Goal: Task Accomplishment & Management: Manage account settings

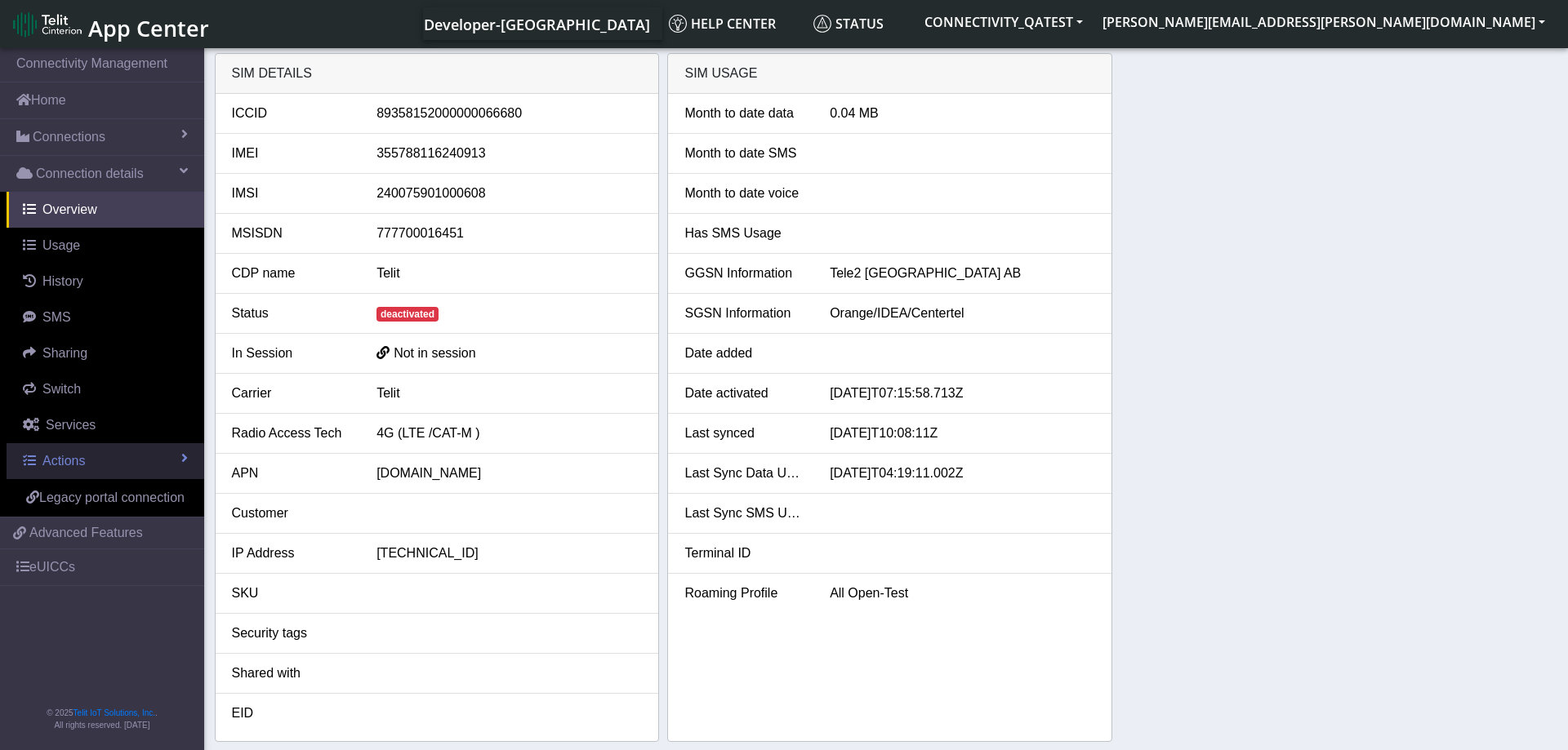
click at [167, 450] on link "Actions" at bounding box center [105, 461] width 198 height 36
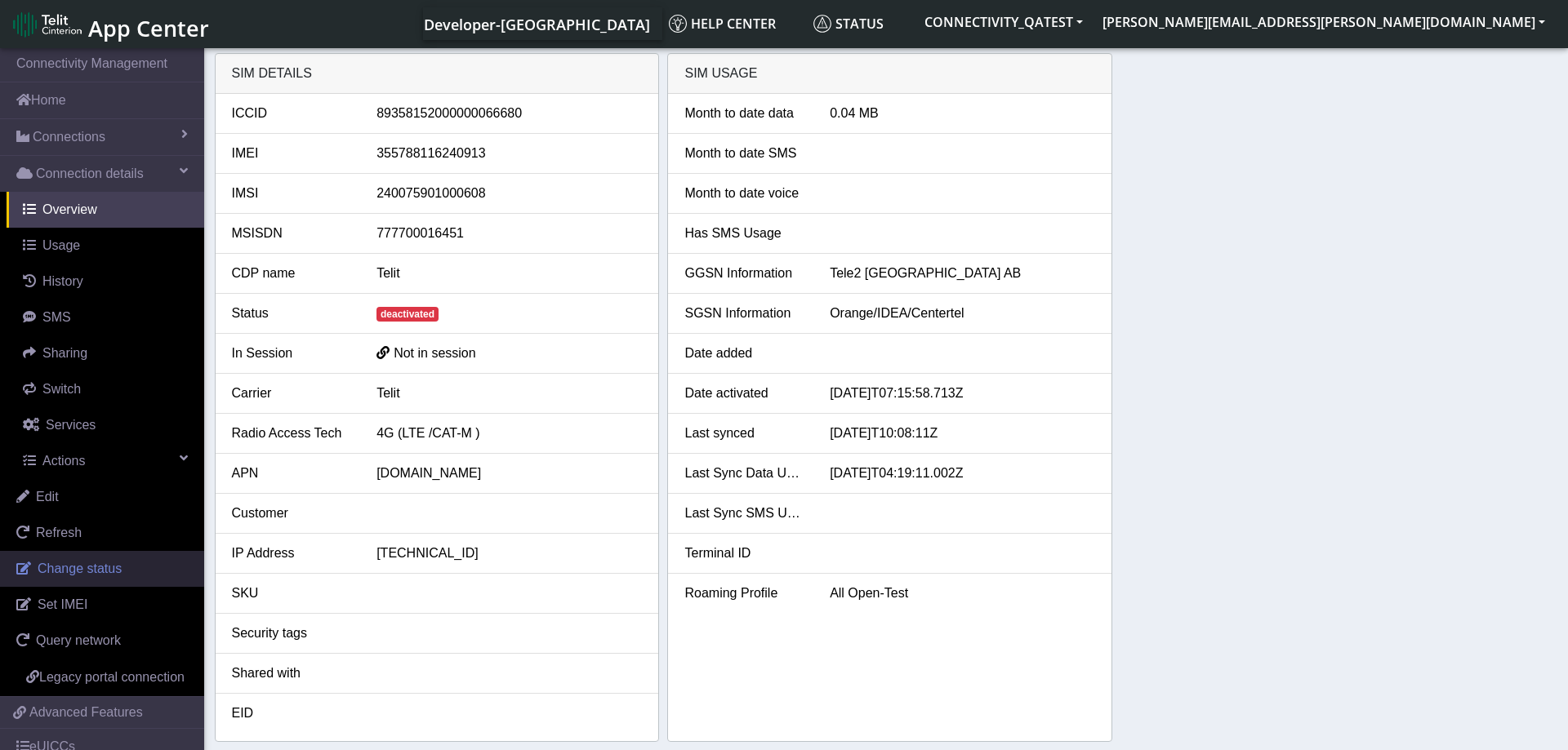
click at [109, 569] on span "Change status" at bounding box center [79, 569] width 84 height 14
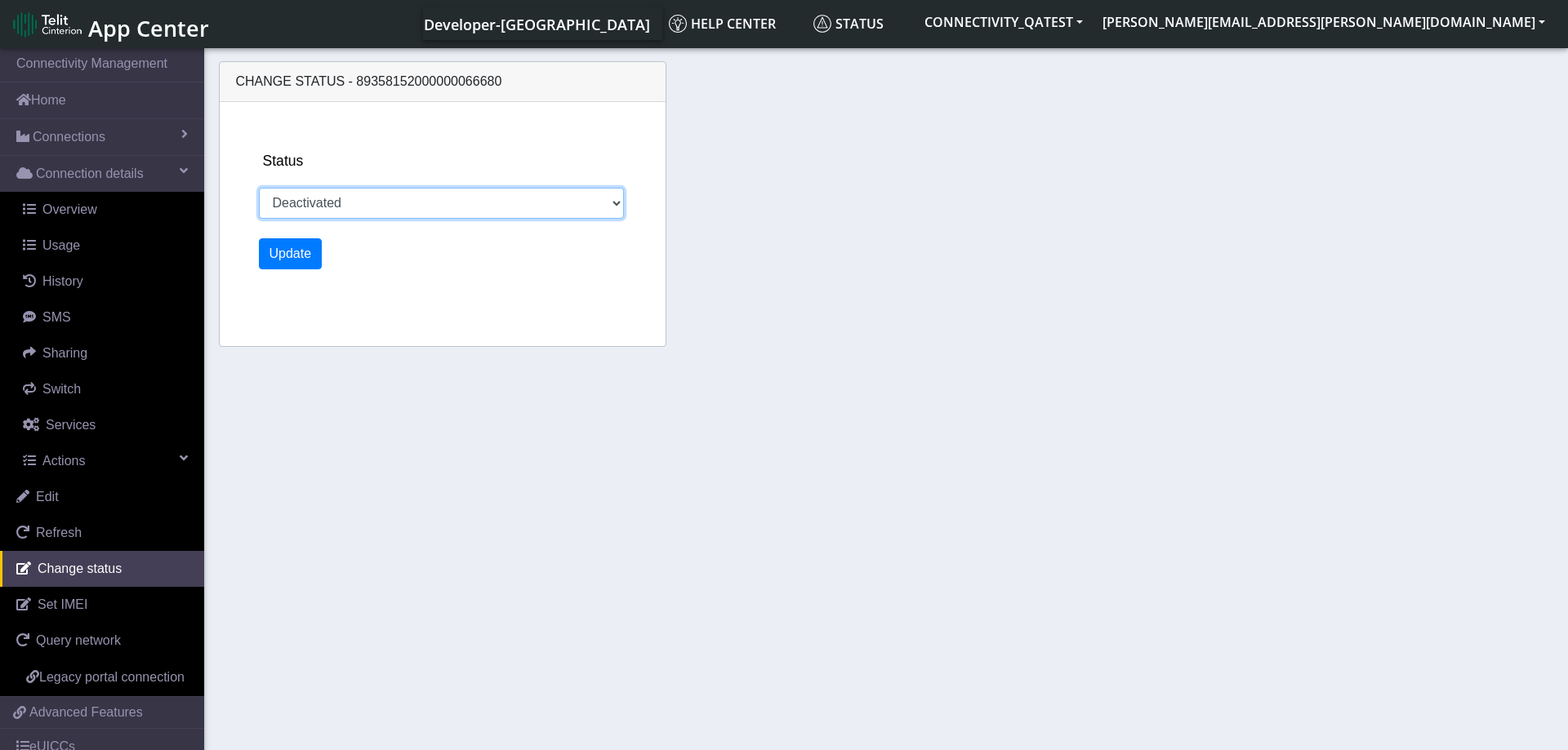
click at [258, 188] on select "Activated Deactivated Blocked" at bounding box center [441, 203] width 366 height 31
select select "activated"
click option "Activated" at bounding box center [0, 0] width 0 height 0
click at [284, 256] on button "Update" at bounding box center [290, 254] width 64 height 31
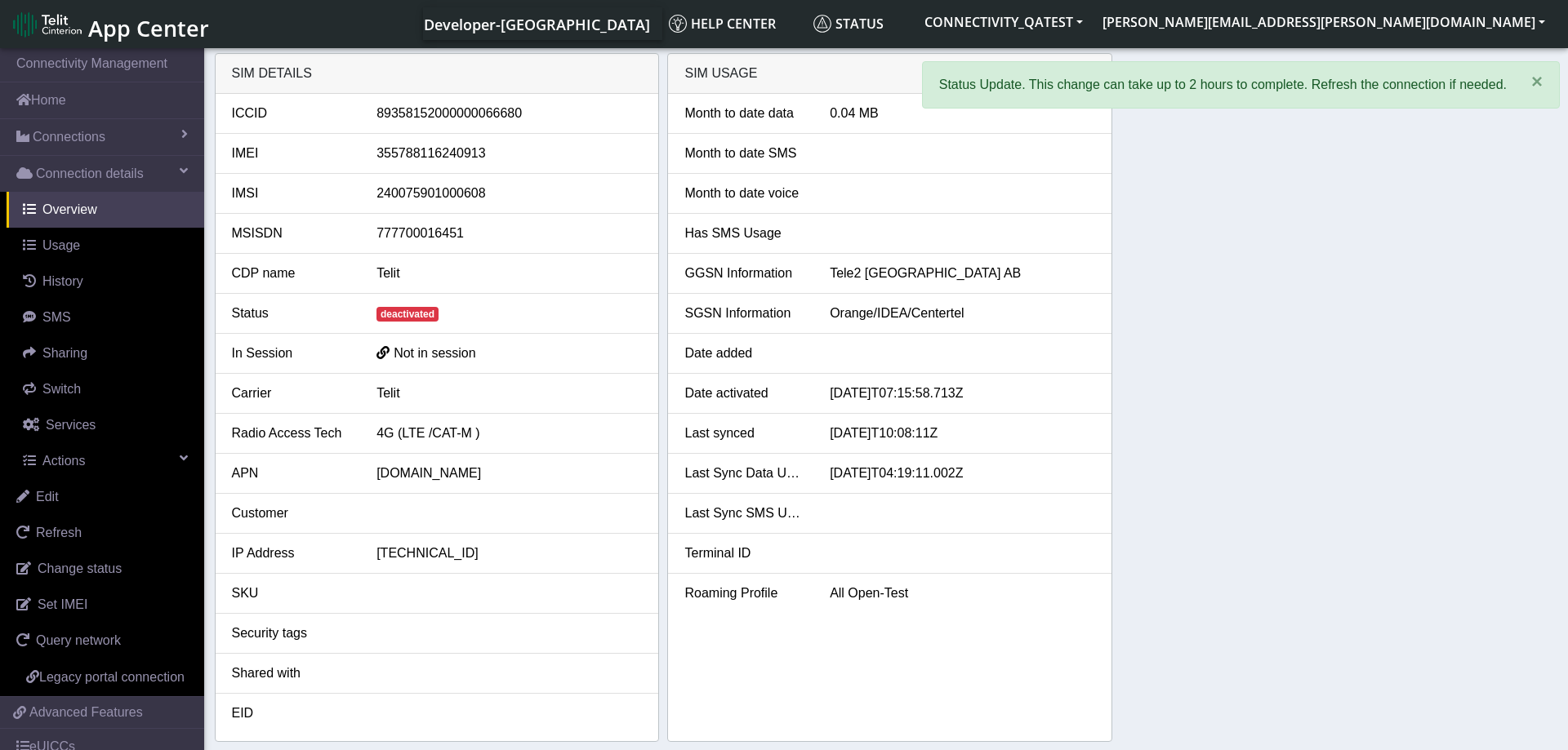
click at [1227, 310] on div "SIM details ICCID 89358152000000066680 IMEI 355788116240913 IMSI 24007590100060…" at bounding box center [886, 397] width 1343 height 689
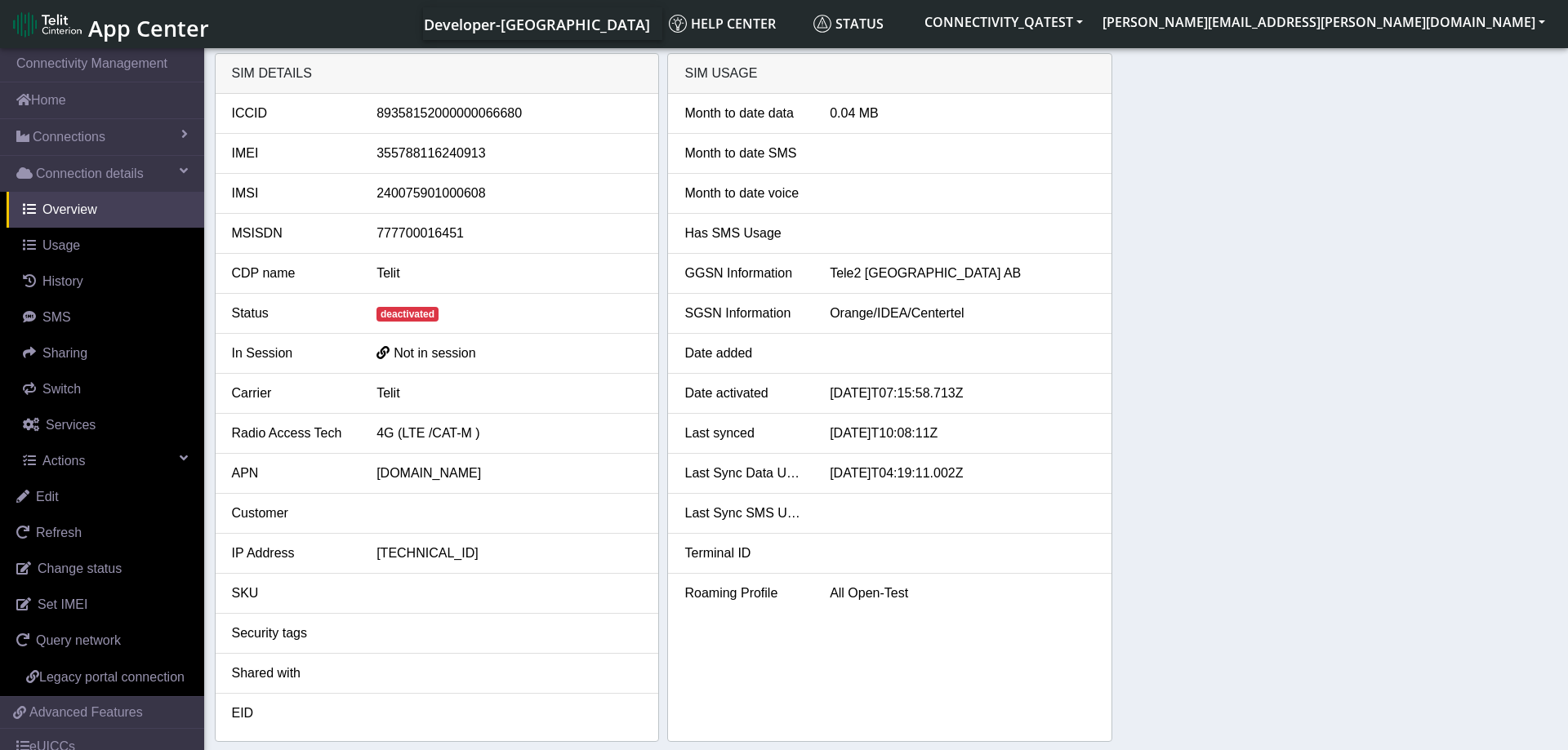
click at [1360, 402] on div "SIM details ICCID 89358152000000066680 IMEI 355788116240913 IMSI 24007590100060…" at bounding box center [886, 397] width 1343 height 689
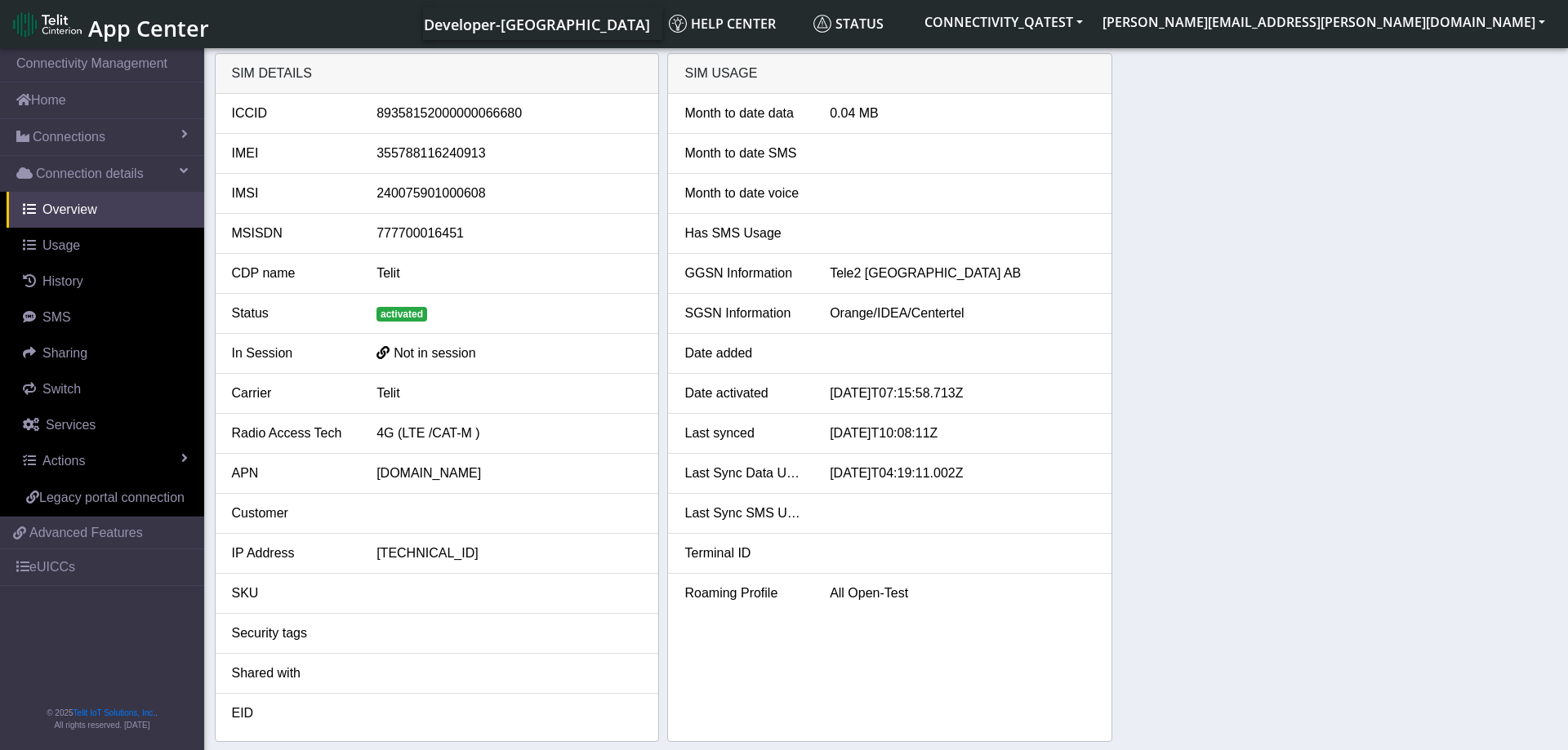
click at [1238, 376] on div "SIM details ICCID 89358152000000066680 IMEI 355788116240913 IMSI 24007590100060…" at bounding box center [886, 397] width 1343 height 689
click at [1344, 373] on div "SIM details ICCID 89358152000000066680 IMEI 355788116240913 IMSI 24007590100060…" at bounding box center [886, 397] width 1343 height 689
click at [141, 456] on link "Actions" at bounding box center [105, 461] width 198 height 36
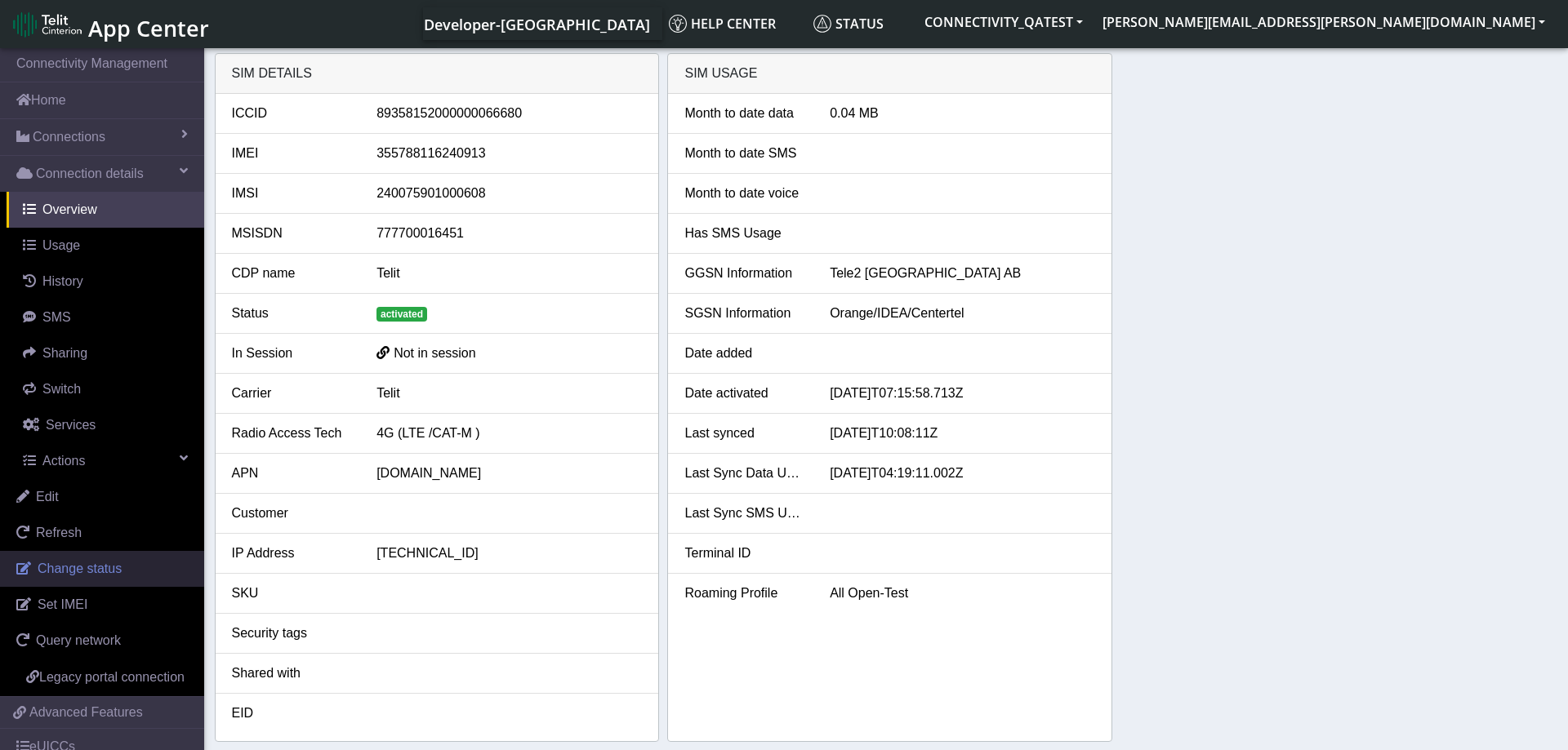
click at [96, 575] on span "Change status" at bounding box center [79, 569] width 84 height 14
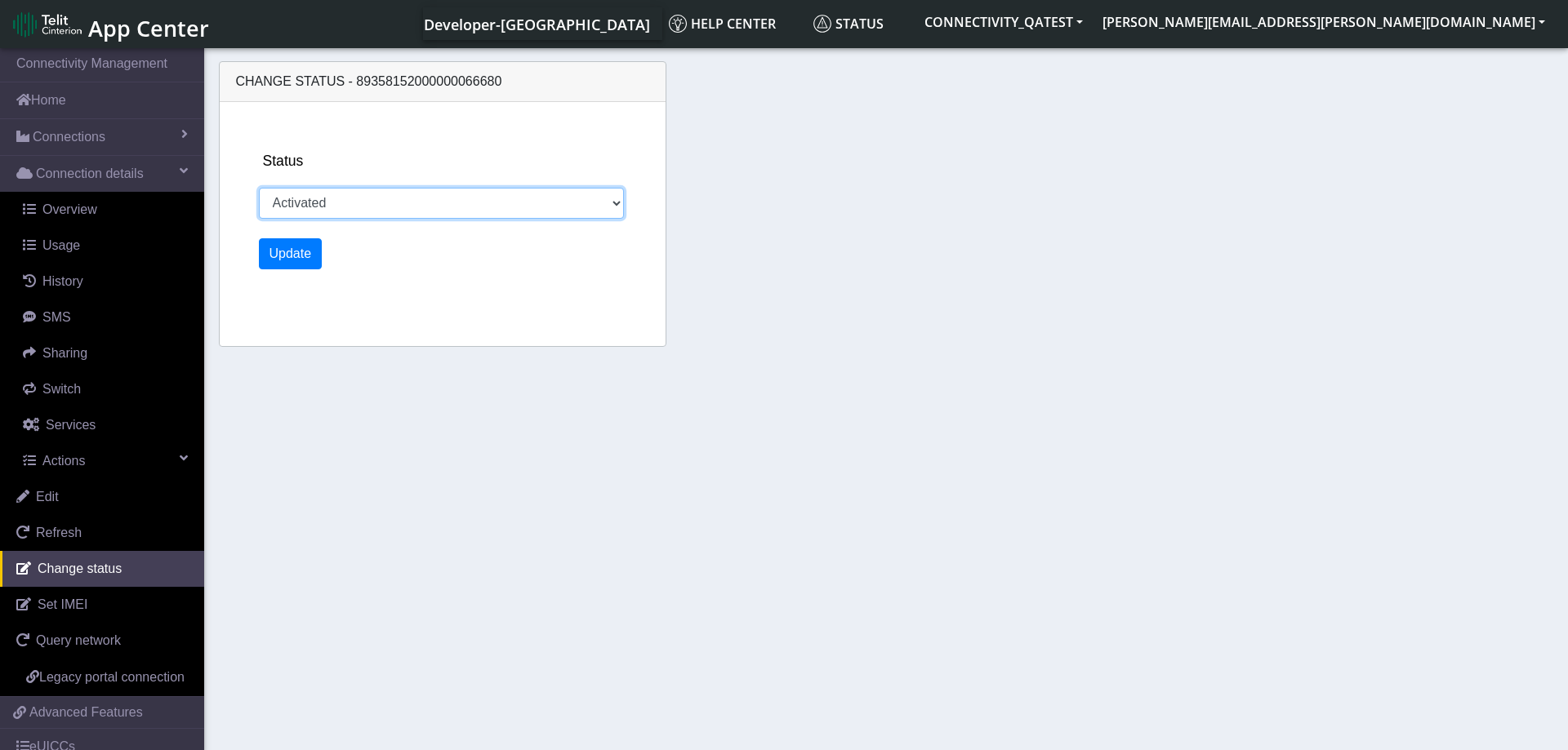
click at [258, 188] on select "Activated Deactivated Blocked" at bounding box center [441, 203] width 366 height 31
select select "blocked"
click option "Blocked" at bounding box center [0, 0] width 0 height 0
click at [297, 261] on button "Update" at bounding box center [290, 254] width 64 height 31
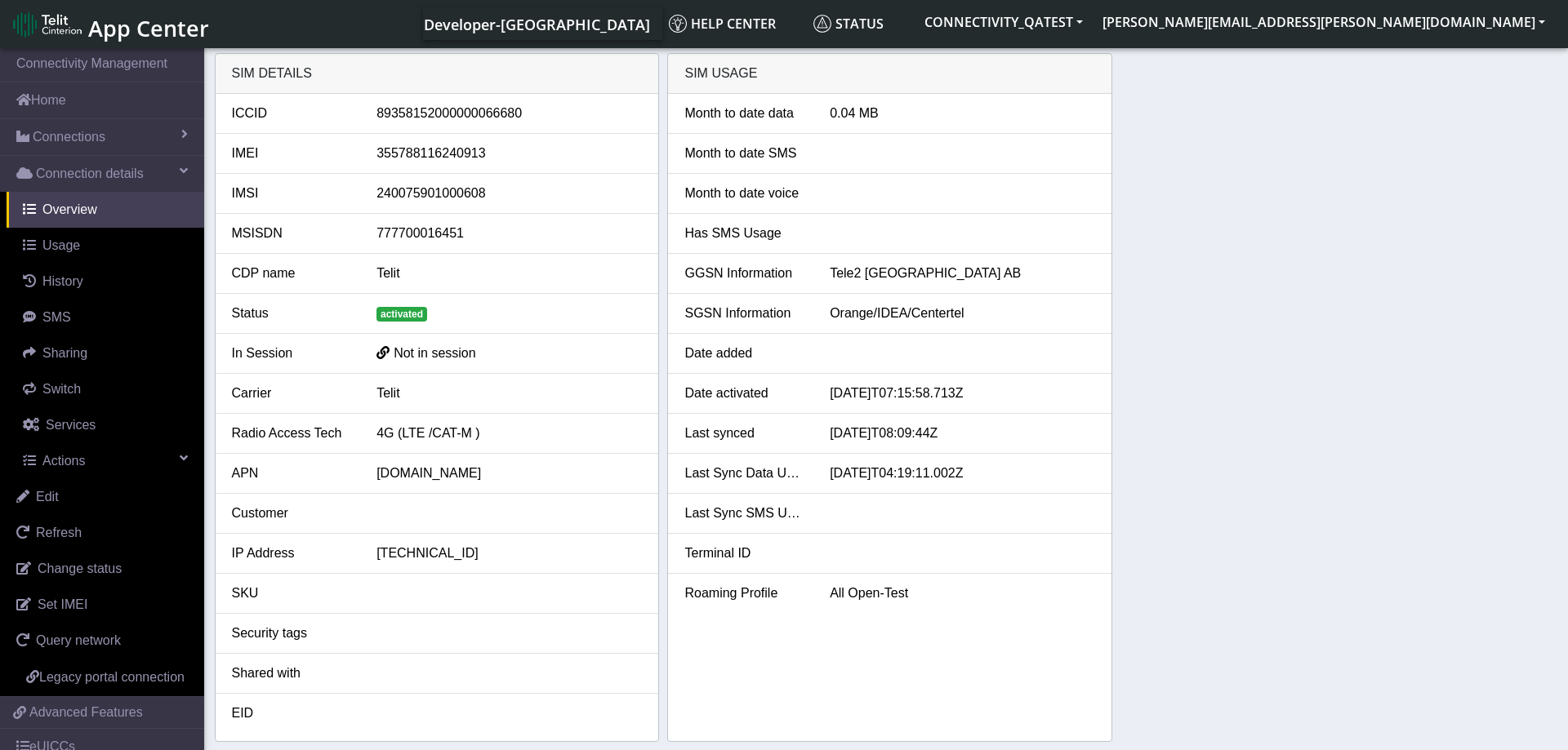
click at [1367, 480] on div "SIM details ICCID 89358152000000066680 IMEI 355788116240913 IMSI 24007590100060…" at bounding box center [886, 397] width 1343 height 689
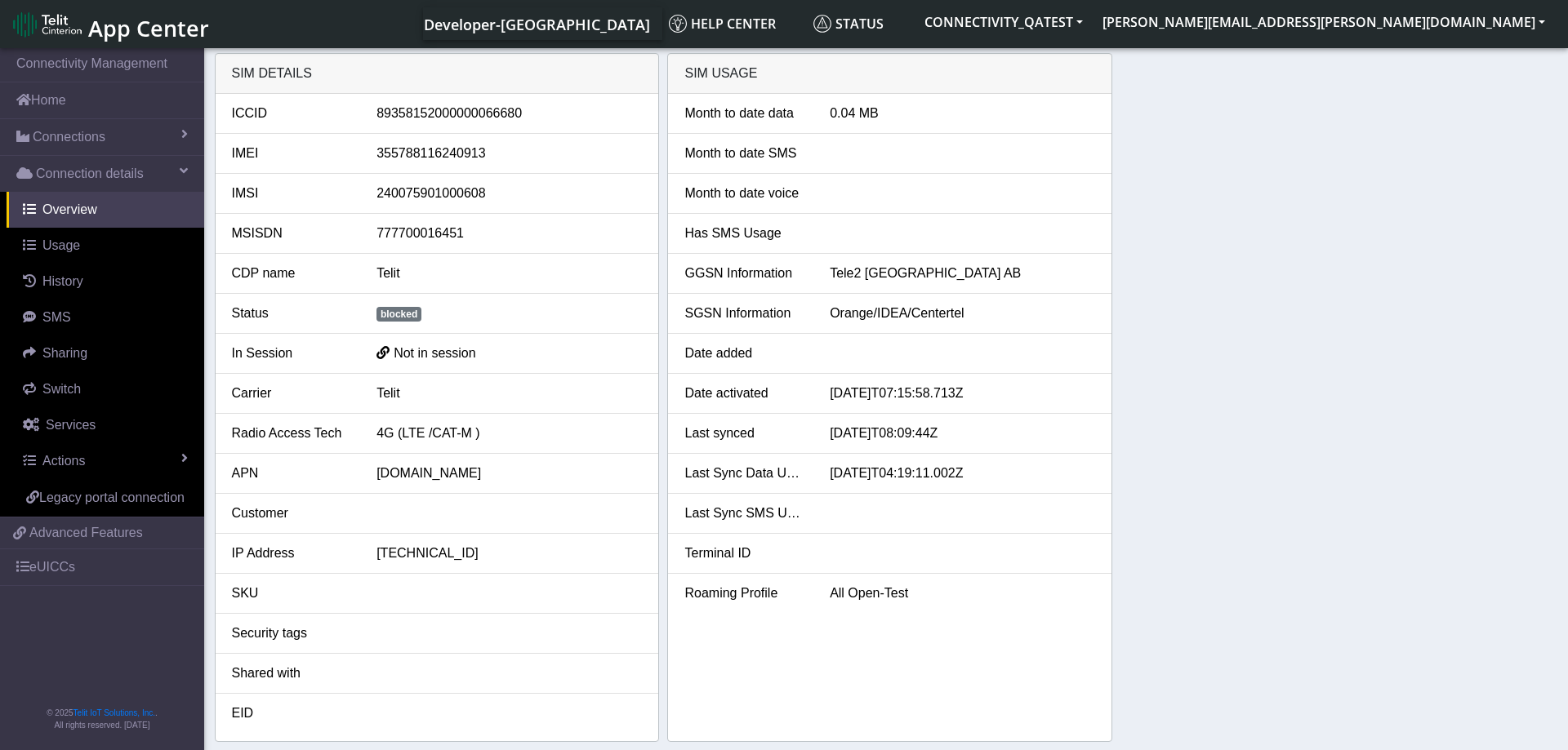
click at [1246, 444] on div "SIM details ICCID [TECHNICAL_ID] IMEI [TECHNICAL_ID] IMSI [TECHNICAL_ID] MSISDN…" at bounding box center [886, 397] width 1343 height 689
click at [161, 452] on link "Actions" at bounding box center [105, 461] width 198 height 36
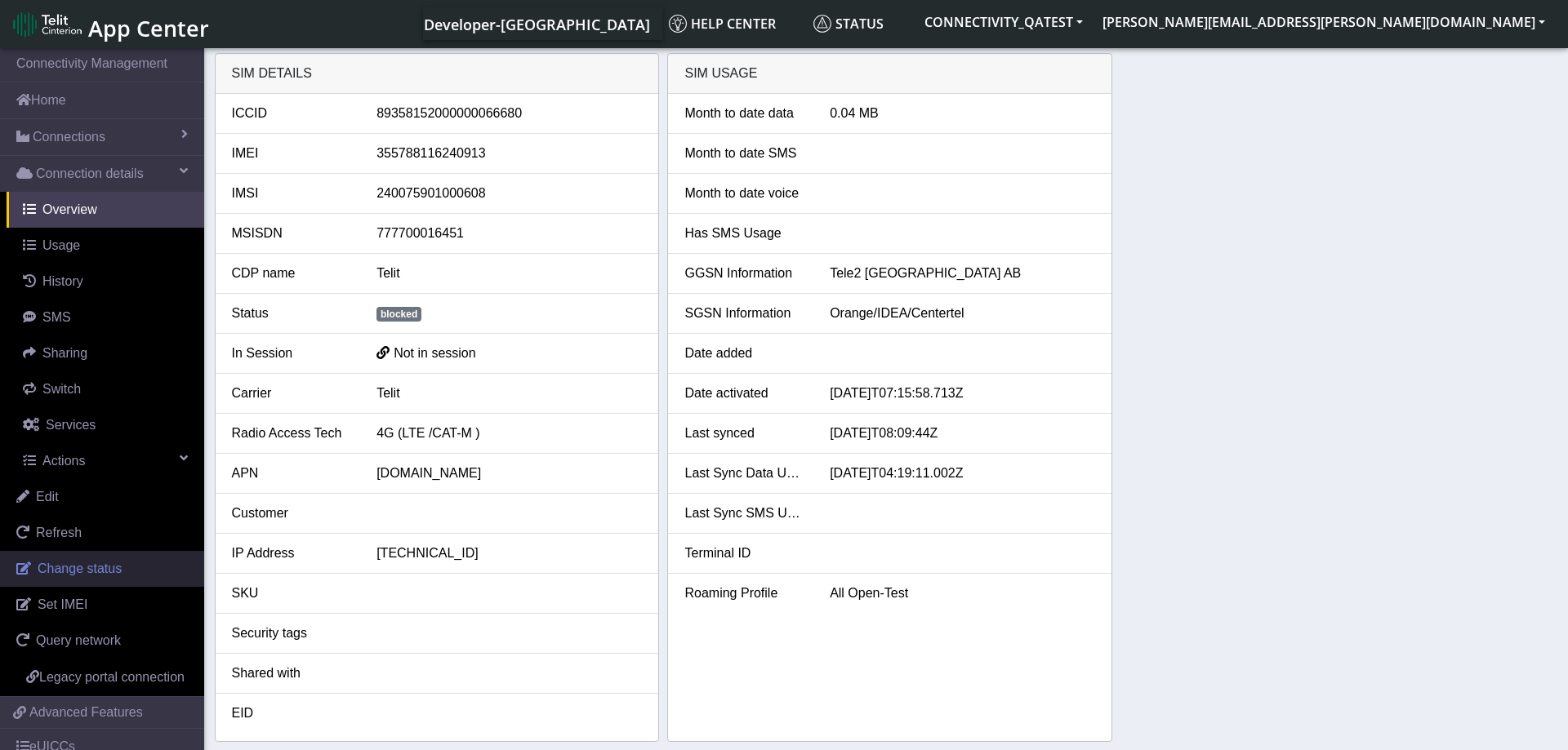
click at [96, 559] on link "Change status" at bounding box center [102, 569] width 204 height 36
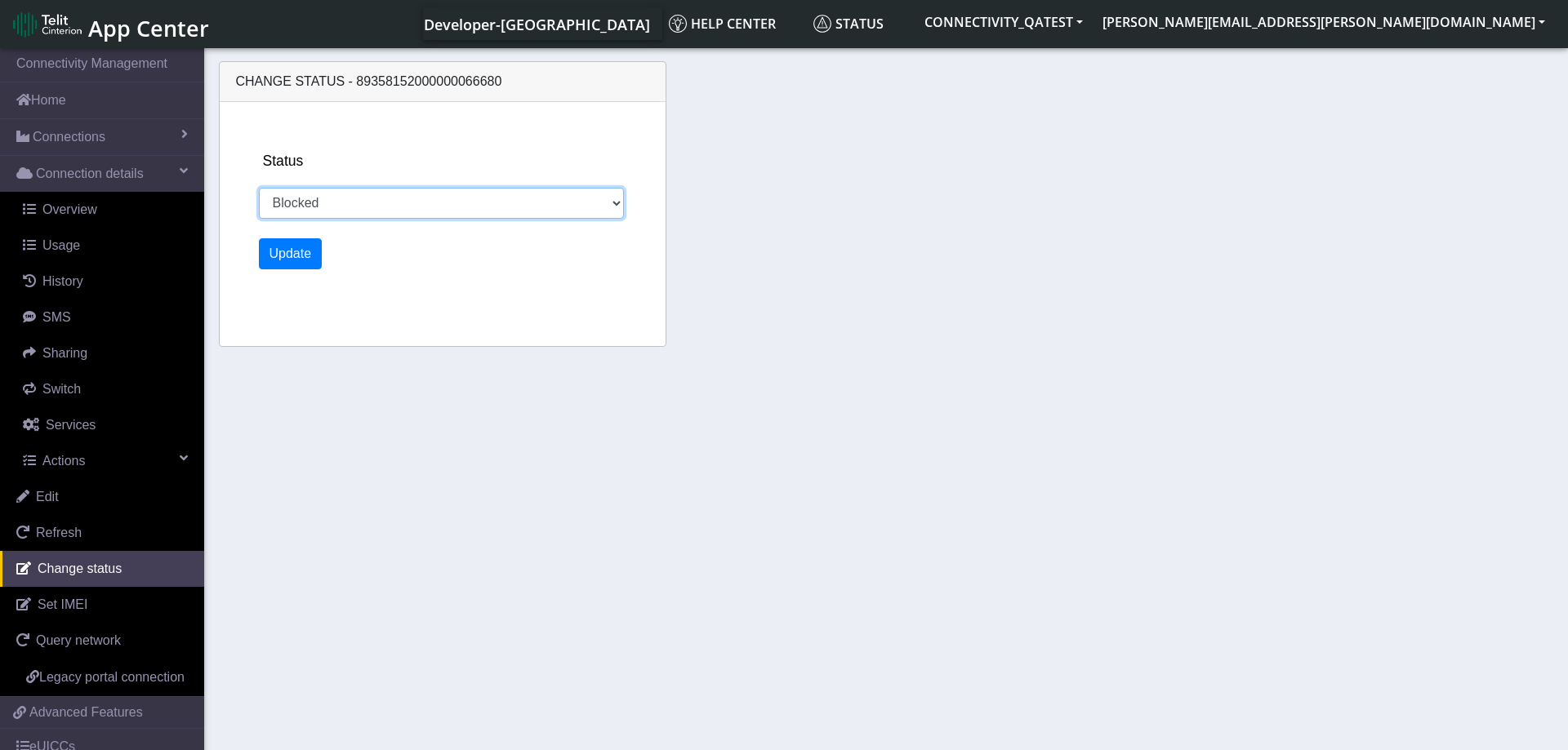
click at [258, 188] on select "Activated Deactivated Blocked" at bounding box center [441, 203] width 366 height 31
select select "activated"
click option "Activated" at bounding box center [0, 0] width 0 height 0
click at [293, 270] on div "Status Activated Deactivated Blocked Update" at bounding box center [462, 224] width 420 height 244
click at [290, 264] on button "Update" at bounding box center [290, 254] width 64 height 31
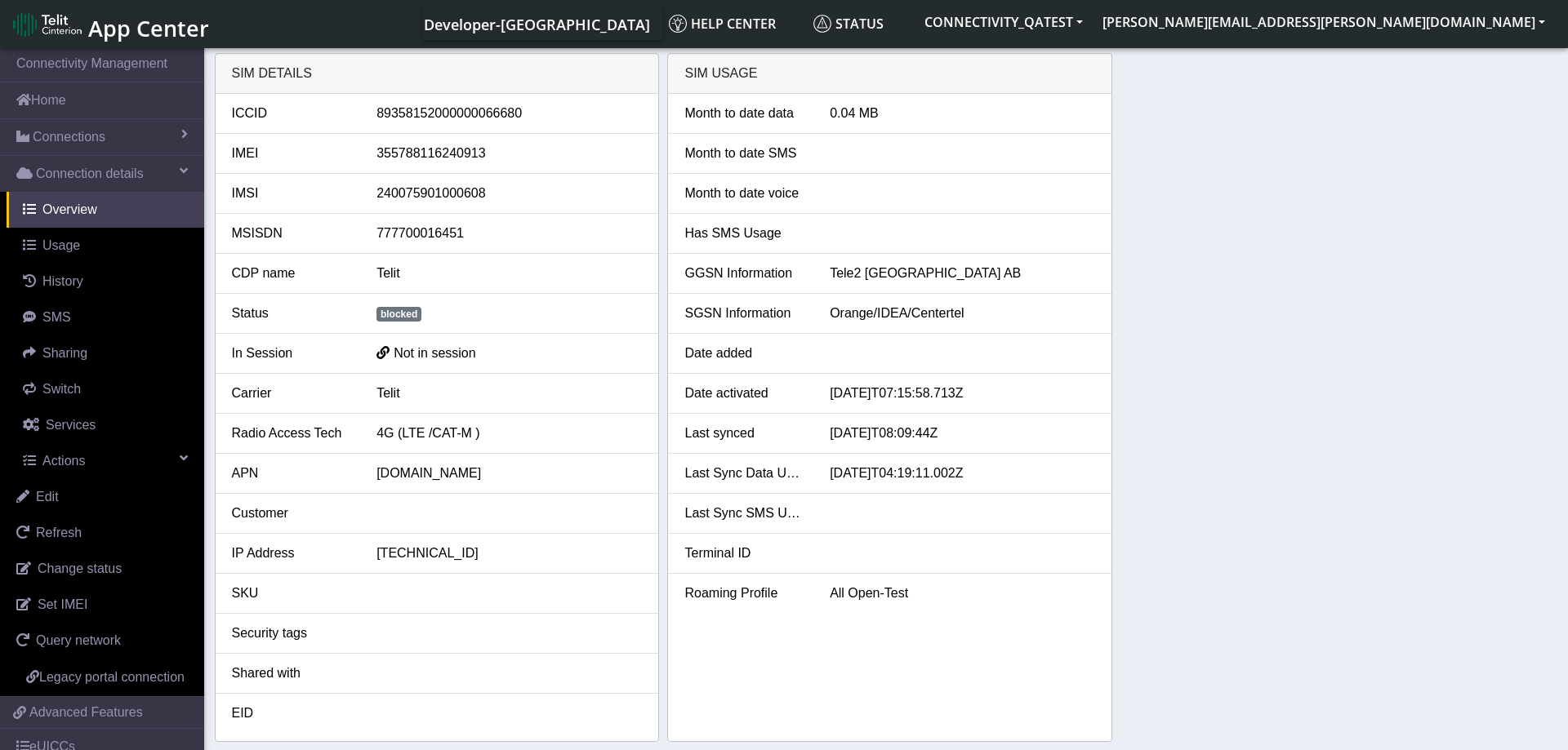
click at [1448, 273] on div "SIM details ICCID [TECHNICAL_ID] IMEI [TECHNICAL_ID] IMSI [TECHNICAL_ID] MSISDN…" at bounding box center [886, 397] width 1343 height 689
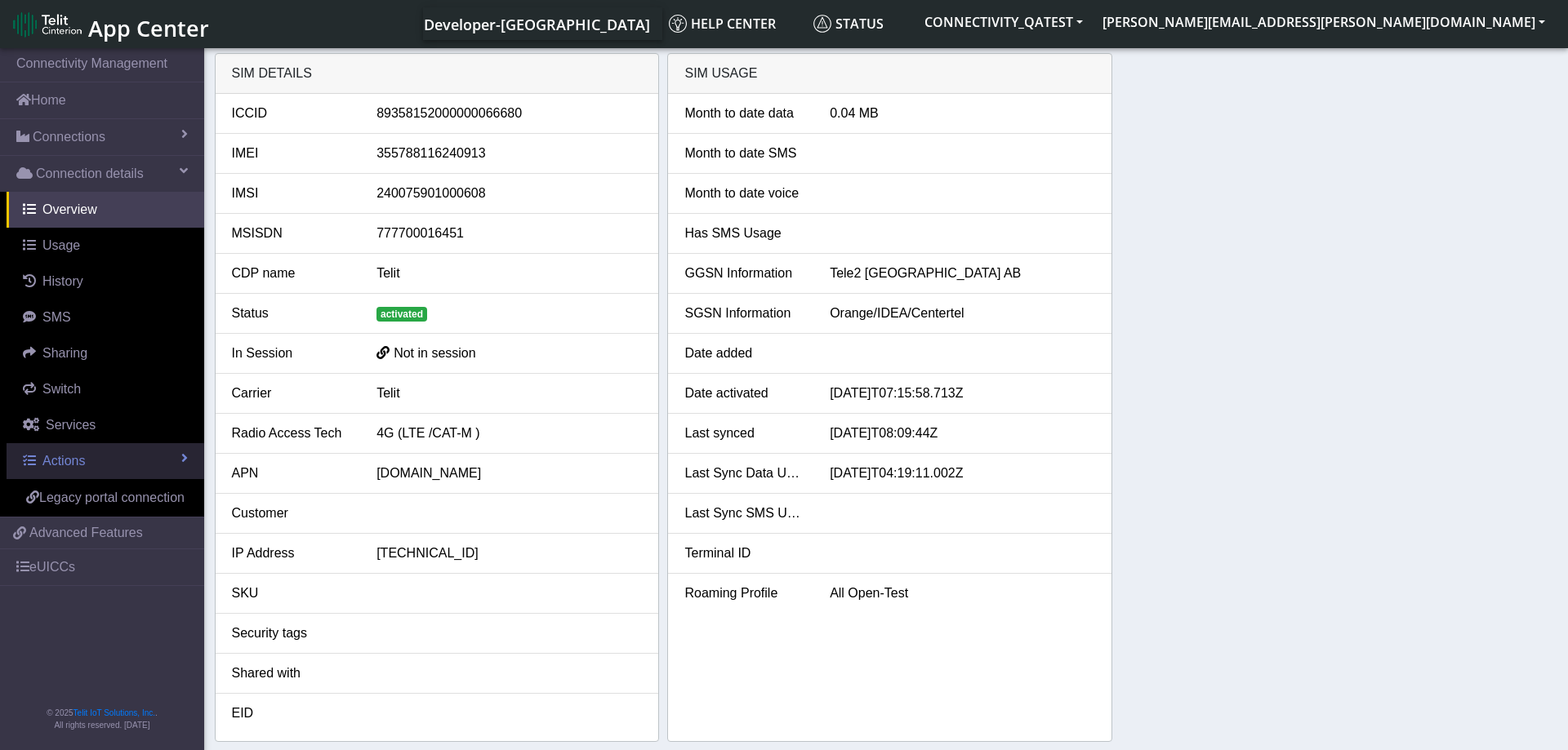
click at [106, 451] on link "Actions" at bounding box center [105, 461] width 198 height 36
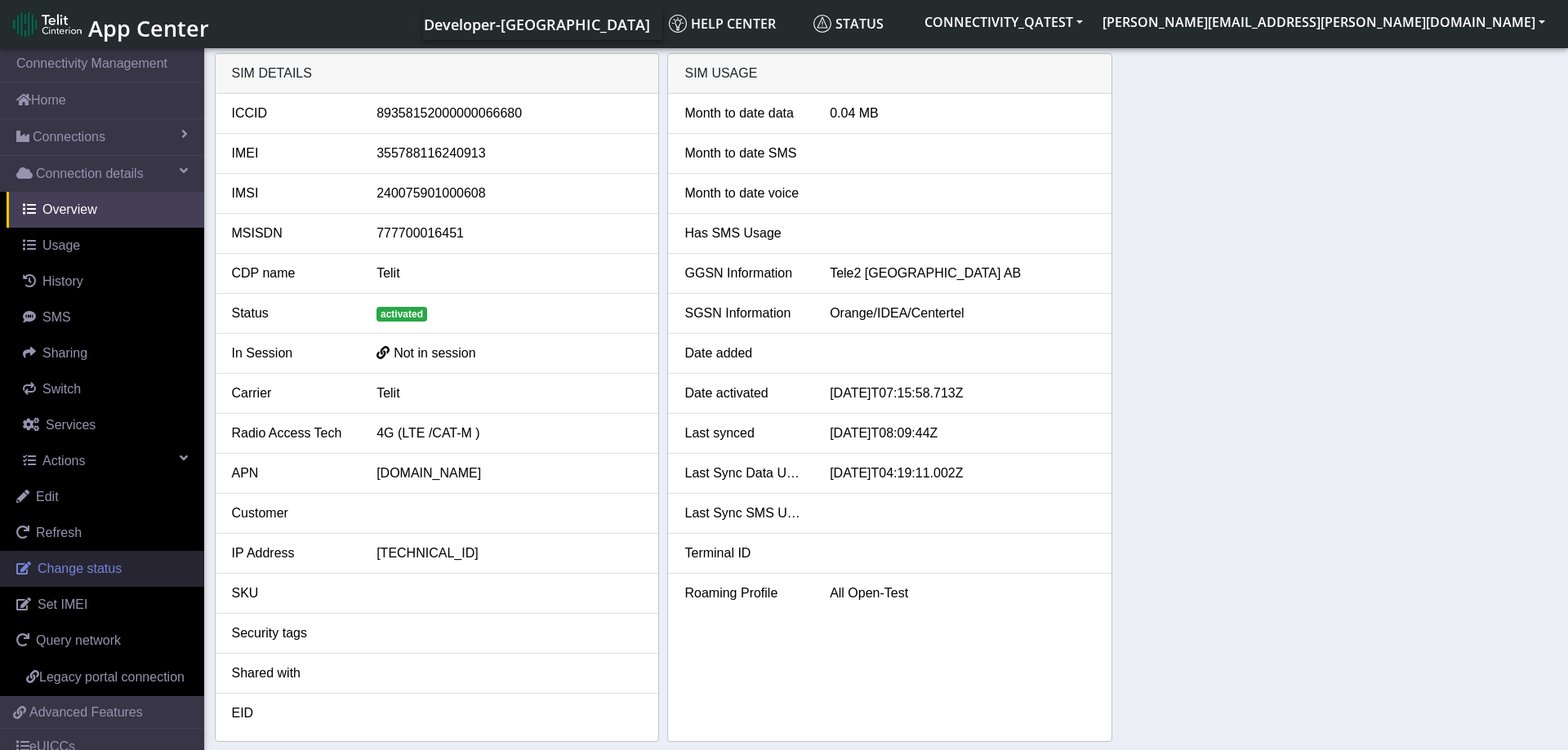
click at [120, 566] on link "Change status" at bounding box center [102, 569] width 204 height 36
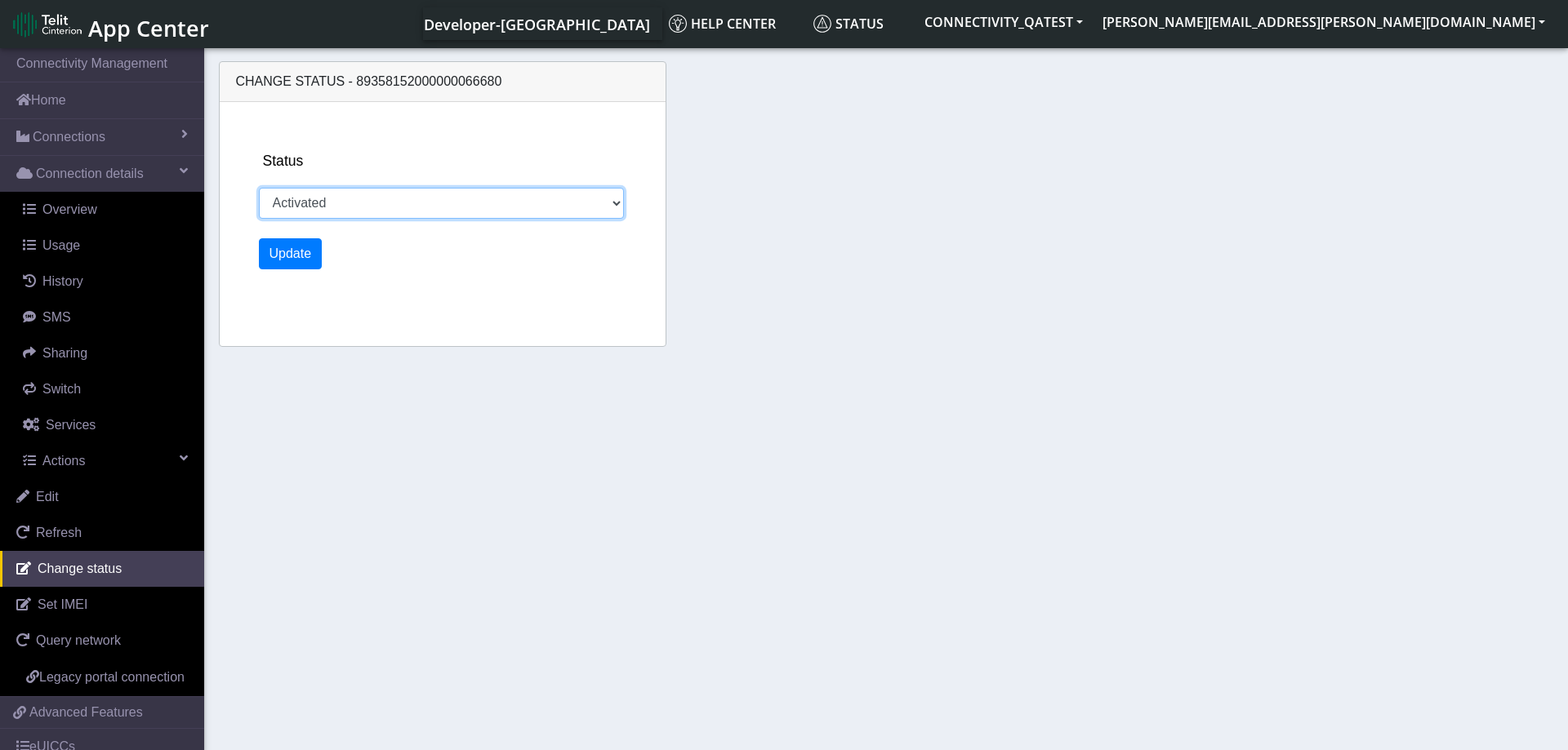
click at [258, 188] on select "Activated Deactivated Blocked" at bounding box center [441, 203] width 366 height 31
select select "blocked"
click option "Blocked" at bounding box center [0, 0] width 0 height 0
click at [299, 259] on button "Update" at bounding box center [290, 254] width 64 height 31
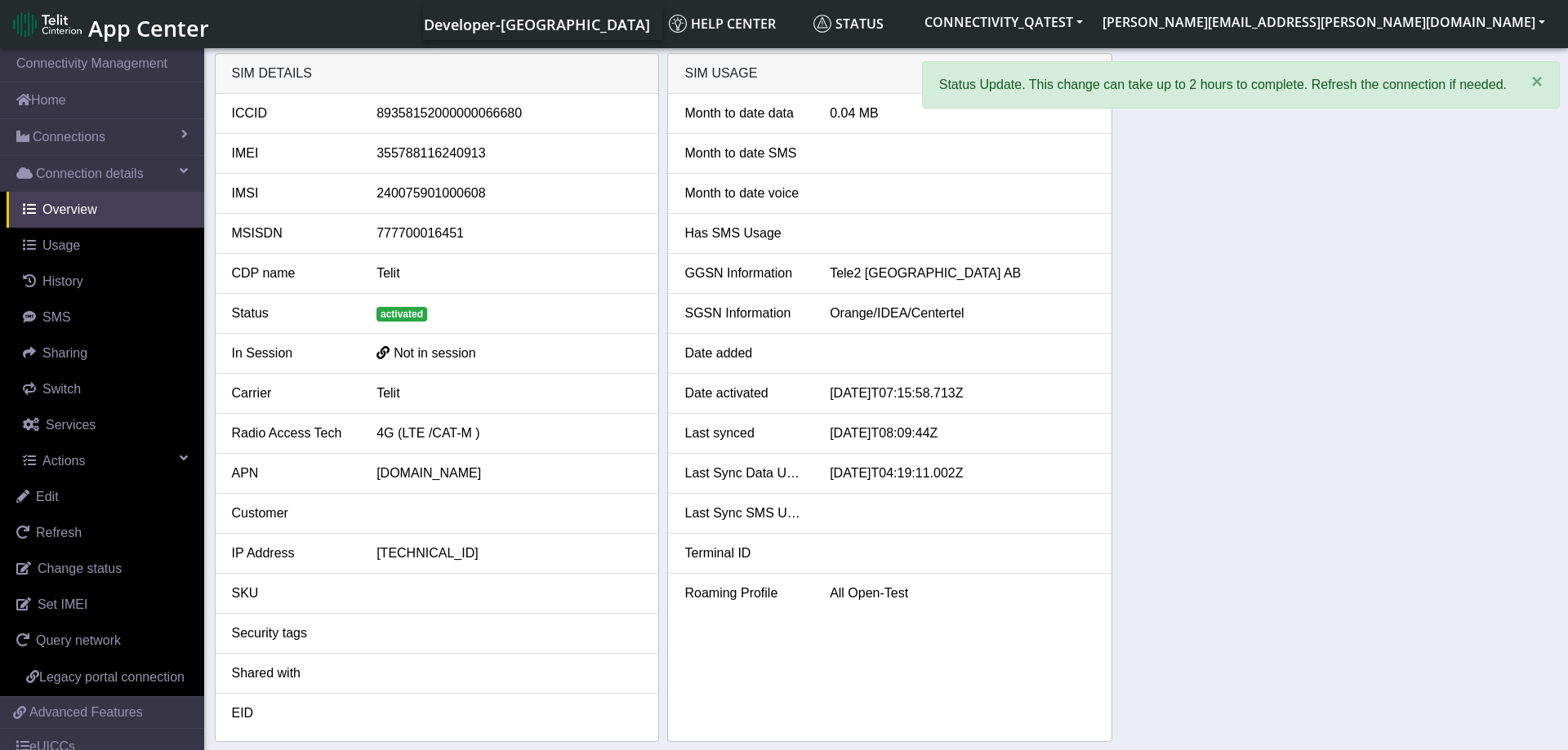
click at [1193, 328] on div "SIM details ICCID 89358152000000066680 IMEI 355788116240913 IMSI 24007590100060…" at bounding box center [886, 397] width 1343 height 689
